Goal: Task Accomplishment & Management: Complete application form

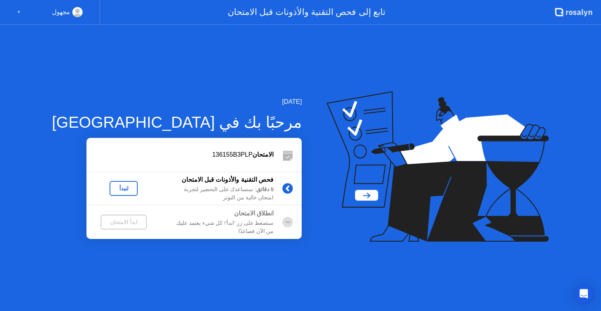
click at [113, 185] on div "لنبدأ" at bounding box center [124, 188] width 22 height 6
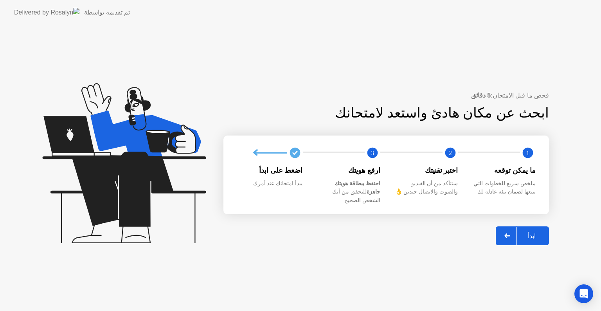
click at [529, 232] on div "ابدأ" at bounding box center [532, 235] width 30 height 7
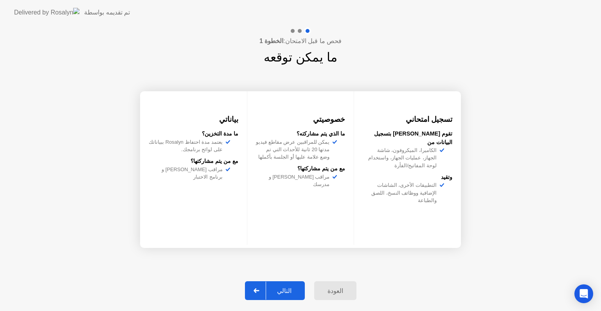
click at [288, 287] on div "التالي" at bounding box center [284, 290] width 36 height 7
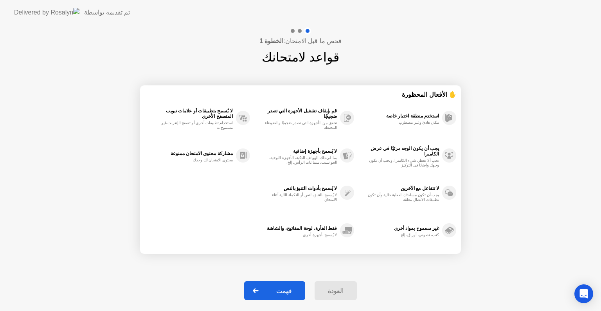
click at [288, 287] on div "فهمت" at bounding box center [284, 290] width 38 height 7
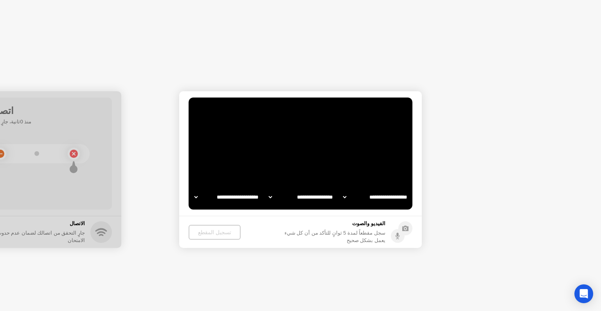
select select "**********"
select select "*******"
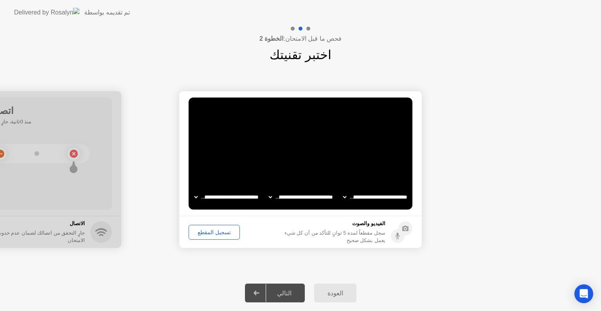
click at [222, 233] on div "تسجيل المقطع" at bounding box center [214, 232] width 46 height 6
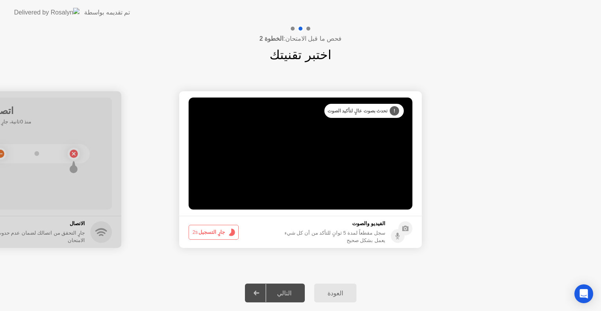
click at [222, 233] on button "جارٍ التسجيل 2s" at bounding box center [214, 232] width 50 height 15
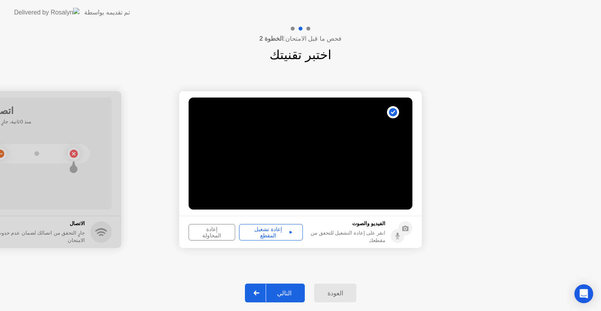
click at [261, 229] on div "إعادة تشغيل المقطع" at bounding box center [271, 232] width 58 height 13
click at [276, 295] on div "التالي" at bounding box center [284, 292] width 36 height 7
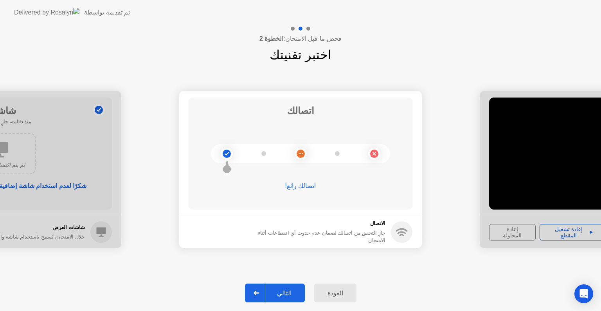
click at [280, 294] on div "التالي" at bounding box center [284, 292] width 36 height 7
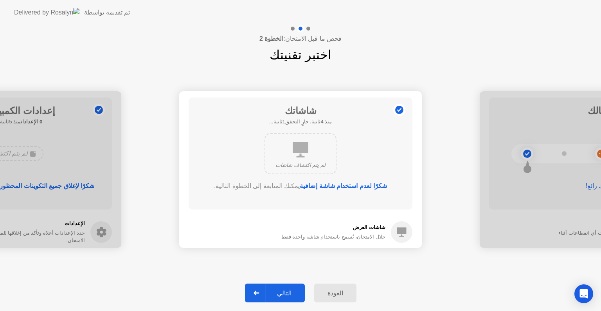
click at [280, 294] on div "التالي" at bounding box center [284, 292] width 36 height 7
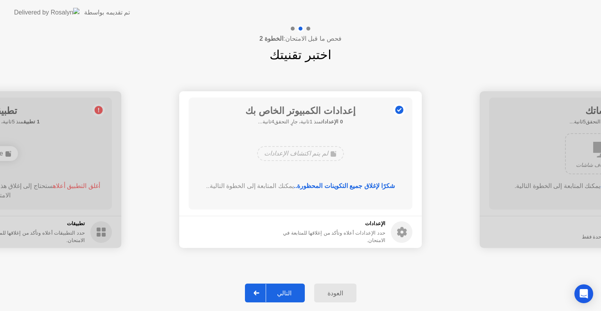
click at [280, 294] on div "التالي" at bounding box center [284, 292] width 36 height 7
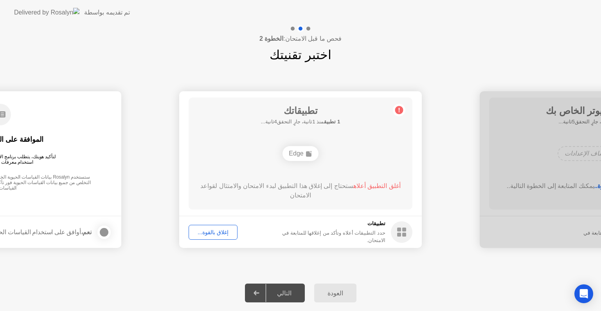
click at [217, 227] on button "إغلاق بالقوة..." at bounding box center [213, 232] width 49 height 15
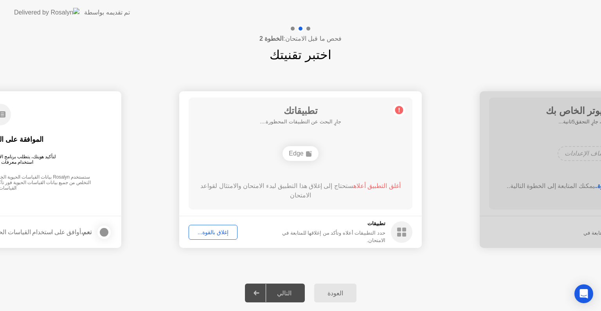
click at [365, 186] on span "أغلق التطبيق أعلاه" at bounding box center [377, 185] width 47 height 7
click at [213, 232] on div "إغلاق بالقوة..." at bounding box center [212, 232] width 43 height 6
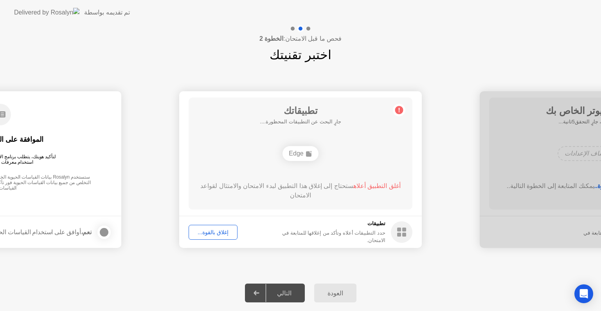
click at [315, 200] on div "أغلق التطبيق أعلاه ستحتاج إلى إغلاق هذا التطبيق لبدء الامتحان والامتثال لقواعد …" at bounding box center [301, 192] width 202 height 22
click at [215, 232] on div "إغلاق بالقوة..." at bounding box center [212, 232] width 43 height 6
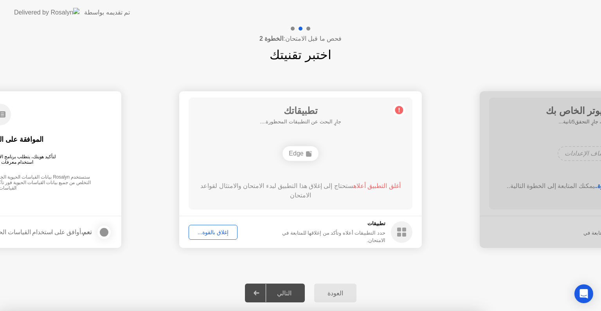
drag, startPoint x: 277, startPoint y: 209, endPoint x: 280, endPoint y: 203, distance: 7.0
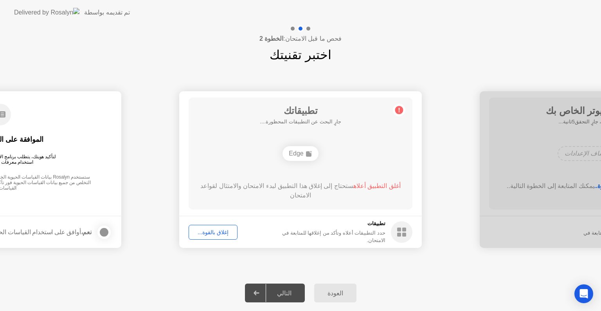
click at [280, 203] on div "تطبيقاتك جارٍ البحث عن التطبيقات المحظورة.... Edge أغلق التطبيق أعلاه ستحتاج إل…" at bounding box center [301, 153] width 224 height 112
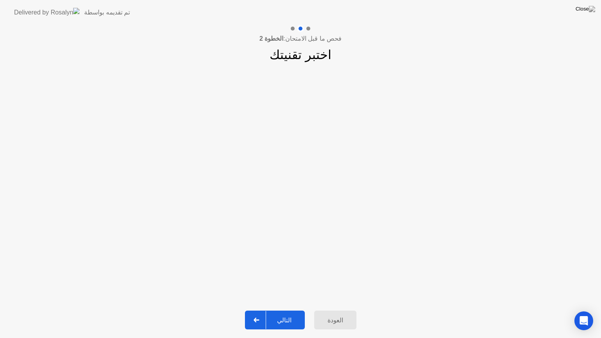
click at [276, 310] on div "التالي" at bounding box center [284, 320] width 36 height 7
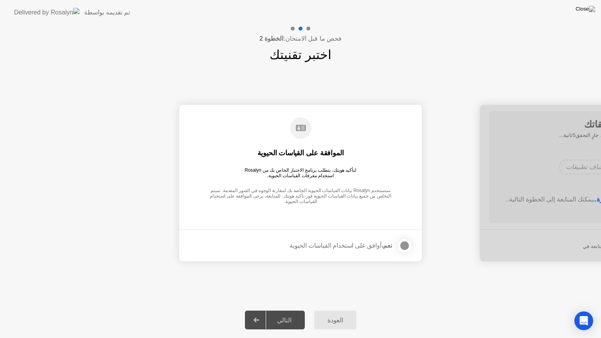
click at [404, 248] on div at bounding box center [404, 245] width 9 height 9
click at [284, 310] on button "التالي" at bounding box center [275, 320] width 60 height 19
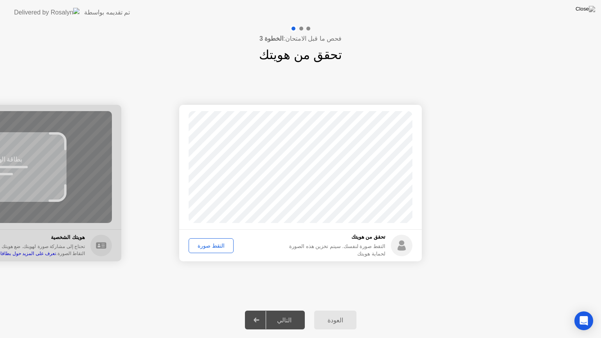
click at [210, 248] on div "التقط صورة" at bounding box center [211, 246] width 40 height 6
click at [282, 310] on div "التالي" at bounding box center [284, 320] width 36 height 7
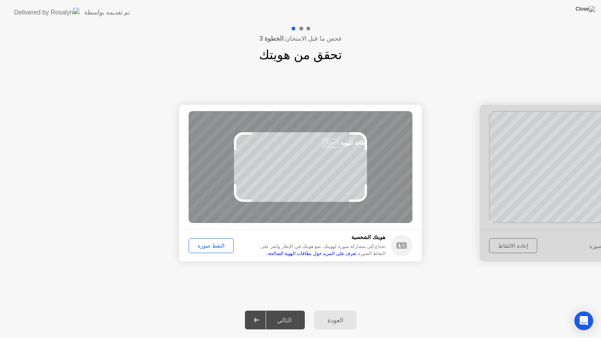
click at [202, 244] on div "التقط صورة" at bounding box center [211, 246] width 40 height 6
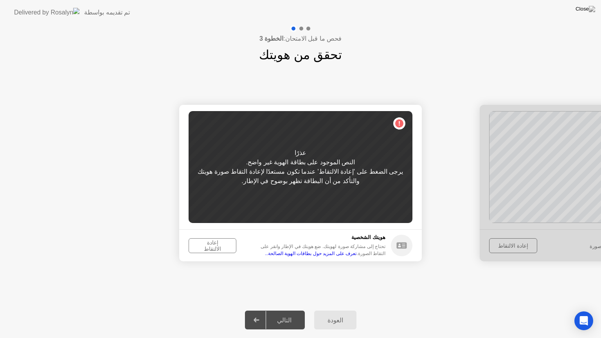
click at [204, 244] on div "إعادة الالتقاط" at bounding box center [212, 246] width 42 height 13
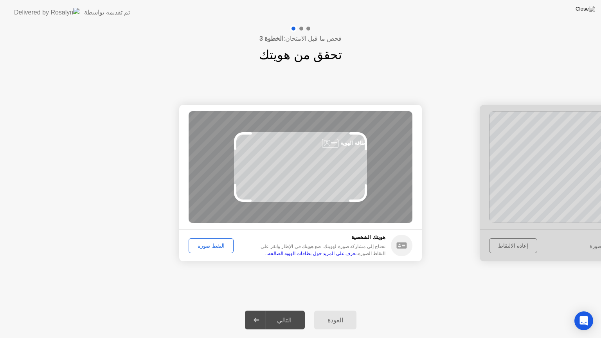
click at [222, 241] on button "التقط صورة" at bounding box center [211, 245] width 45 height 15
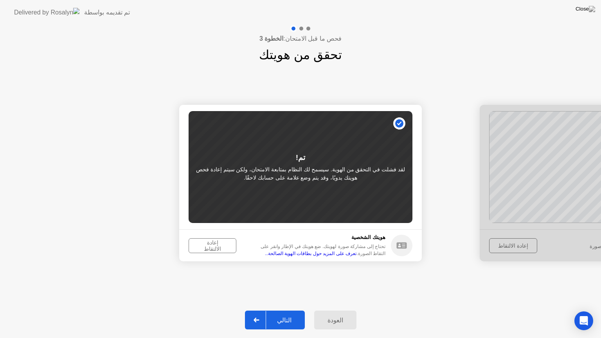
click at [286, 310] on div "التالي" at bounding box center [284, 320] width 36 height 7
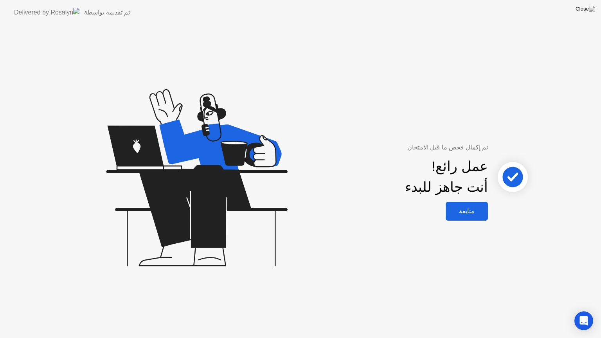
click at [477, 217] on button "متابعة" at bounding box center [467, 211] width 42 height 19
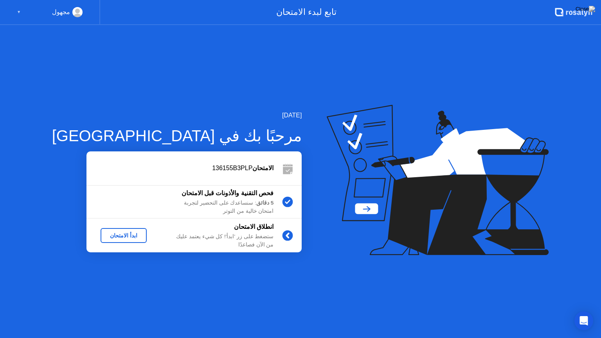
click at [111, 233] on div "ابدأ الامتحان" at bounding box center [124, 236] width 40 height 6
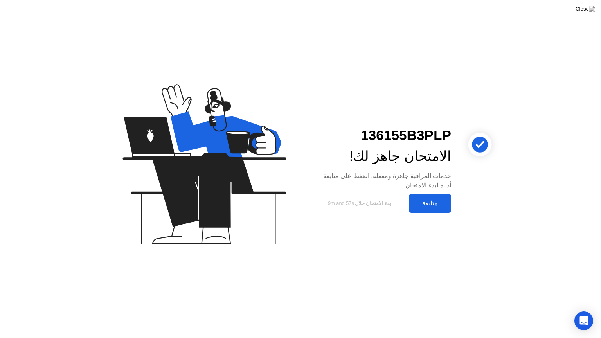
click at [432, 213] on div "136155B3PLP الامتحان جاهز لك! خدمات المراقبة جاهزة ومفعلة. اضغط على متابعة أدنا…" at bounding box center [300, 169] width 601 height 338
click at [433, 206] on div "متابعة" at bounding box center [430, 203] width 38 height 7
